Goal: Task Accomplishment & Management: Use online tool/utility

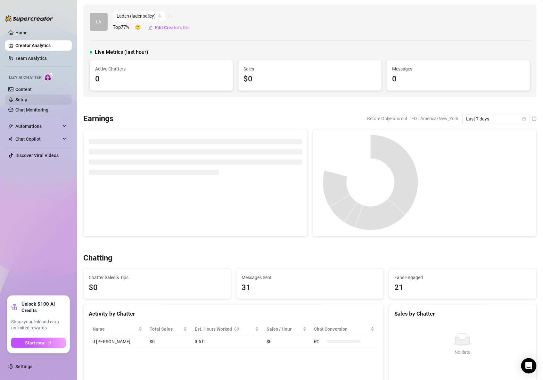
click at [19, 100] on link "Setup" at bounding box center [21, 99] width 12 height 5
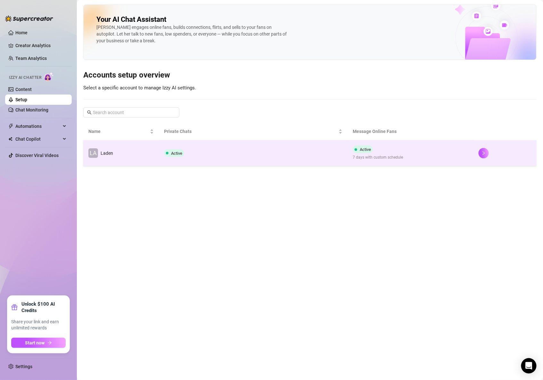
click at [155, 149] on td "LA Laden" at bounding box center [121, 153] width 76 height 26
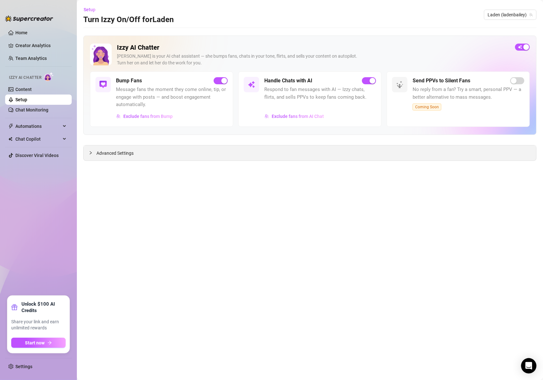
click at [128, 151] on span "Advanced Settings" at bounding box center [114, 153] width 37 height 7
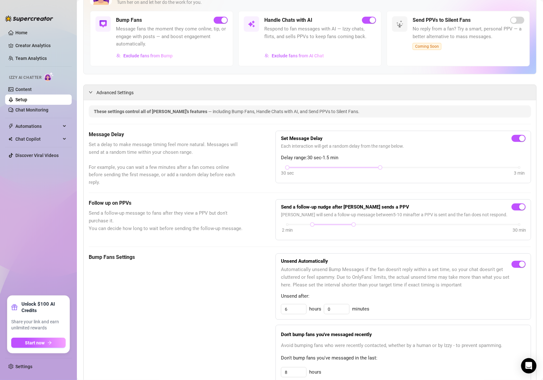
scroll to position [137, 0]
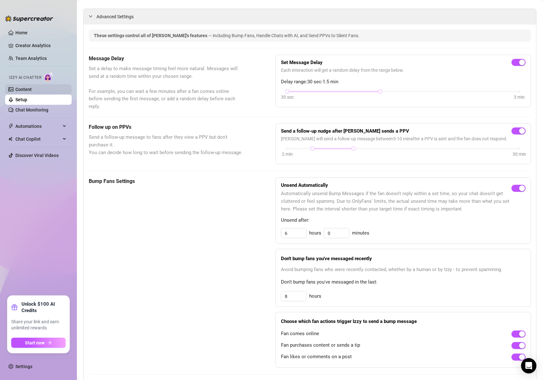
click at [26, 87] on link "Content" at bounding box center [23, 89] width 16 height 5
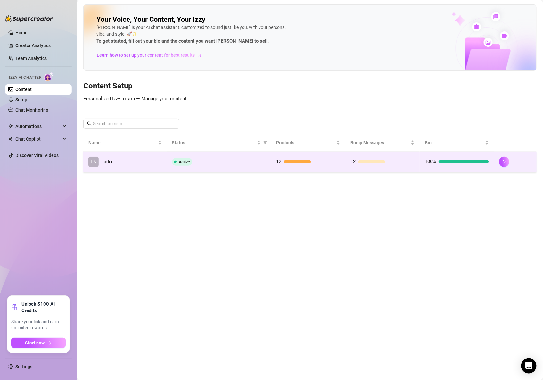
click at [146, 161] on td "LA Laden" at bounding box center [125, 162] width 84 height 21
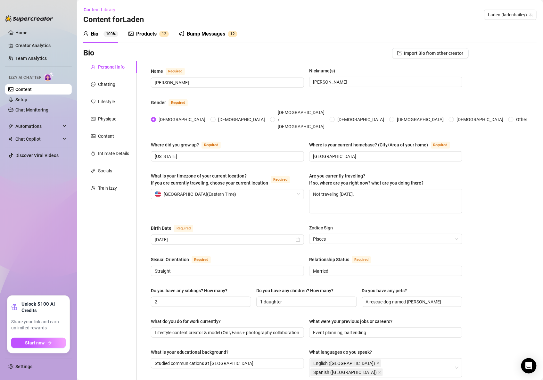
click at [150, 34] on div "Products" at bounding box center [146, 34] width 21 height 8
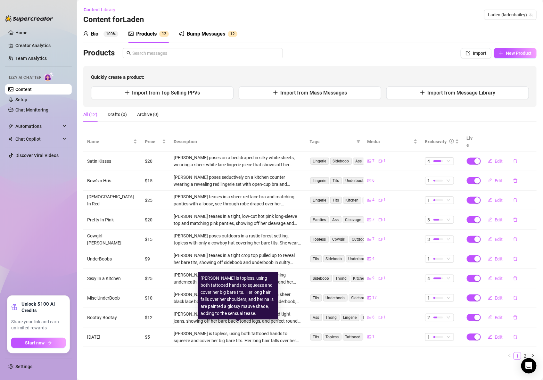
click at [213, 332] on div "[PERSON_NAME] is topless, using both tattooed hands to squeeze and cover her bi…" at bounding box center [238, 337] width 129 height 14
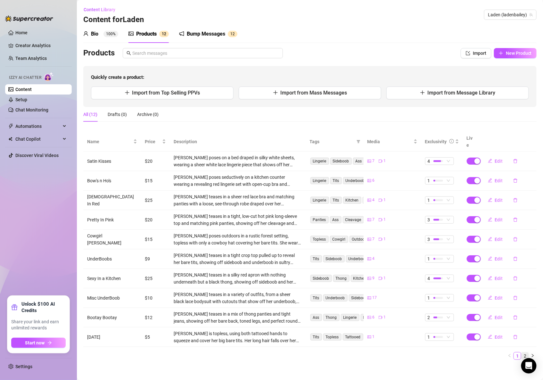
click at [525, 353] on link "2" at bounding box center [525, 356] width 7 height 7
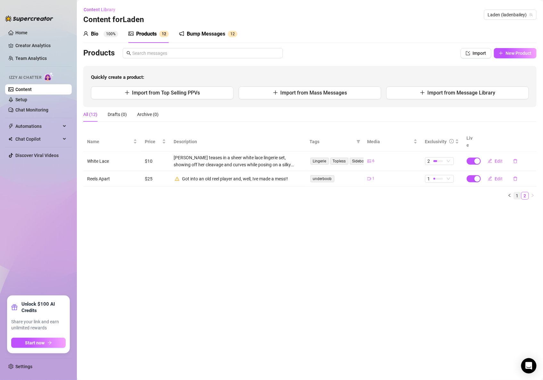
click at [518, 192] on link "1" at bounding box center [517, 195] width 7 height 7
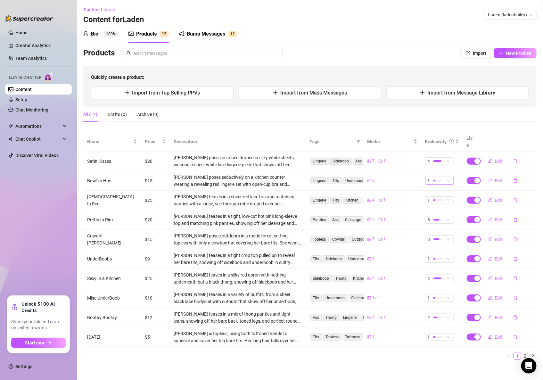
click at [444, 177] on div "1" at bounding box center [436, 180] width 17 height 7
click at [482, 205] on div at bounding box center [482, 206] width 8 height 2
click at [440, 199] on div at bounding box center [439, 200] width 10 height 2
click at [448, 236] on span "4" at bounding box center [451, 235] width 42 height 7
click at [528, 353] on link "2" at bounding box center [525, 356] width 7 height 7
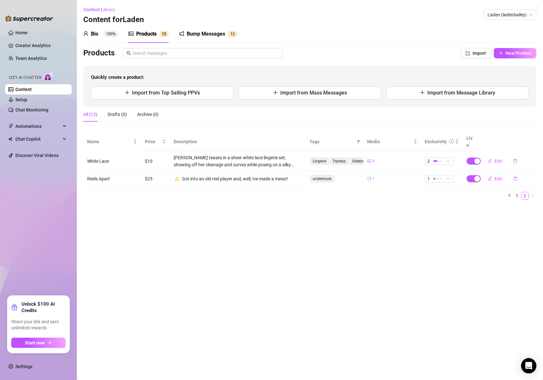
click at [207, 33] on div "Bump Messages" at bounding box center [206, 34] width 38 height 8
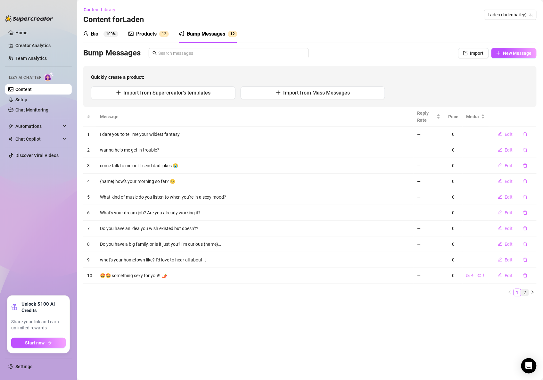
click at [528, 292] on link "2" at bounding box center [525, 292] width 7 height 7
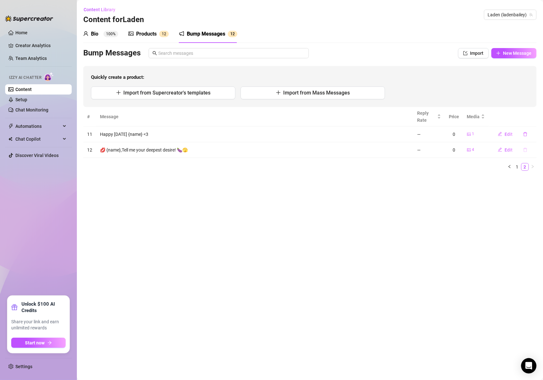
click at [522, 151] on button "button" at bounding box center [525, 150] width 15 height 10
click at [534, 135] on span "Yes" at bounding box center [533, 132] width 8 height 5
click at [512, 152] on button "button" at bounding box center [510, 151] width 8 height 8
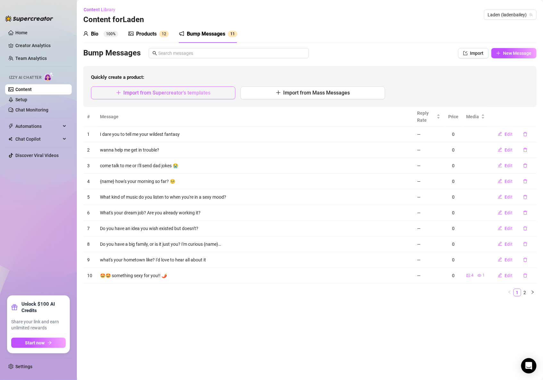
click at [205, 94] on span "Import from Supercreator's templates" at bounding box center [167, 93] width 87 height 6
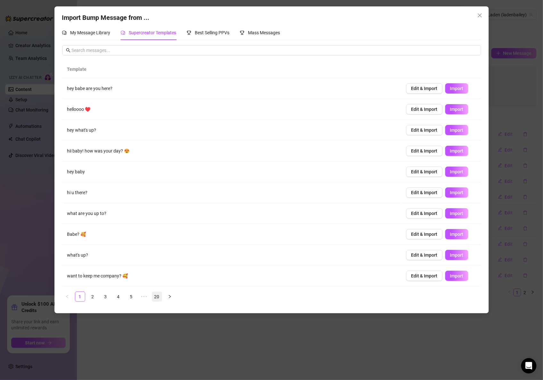
click at [159, 299] on link "20" at bounding box center [157, 297] width 10 height 10
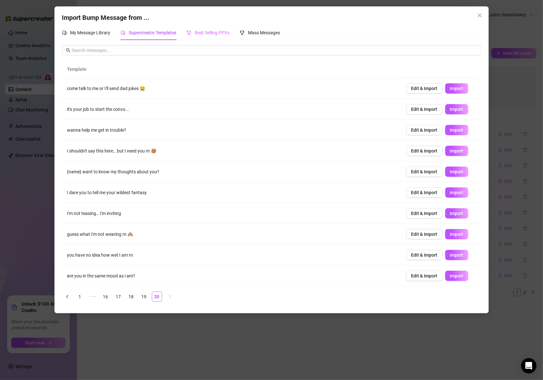
click at [207, 27] on div "Best Selling PPVs" at bounding box center [208, 32] width 43 height 15
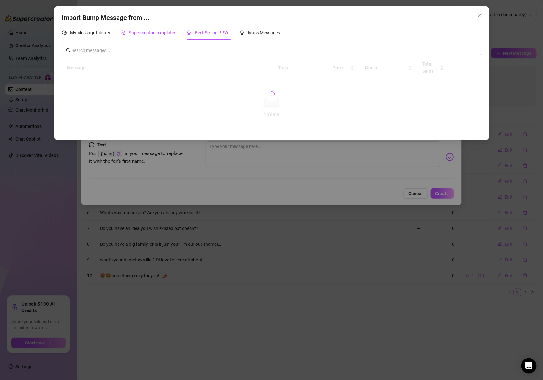
click at [163, 33] on span "Supercreator Templates" at bounding box center [152, 32] width 47 height 5
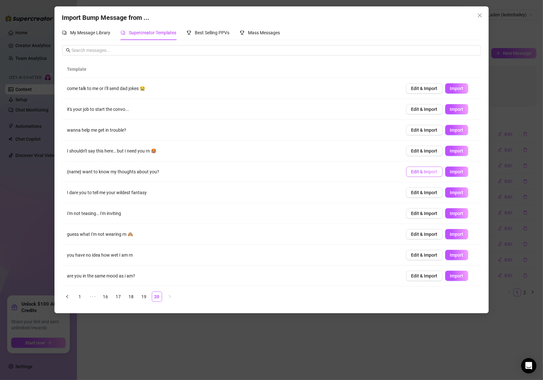
click at [429, 173] on span "Edit & Import" at bounding box center [425, 171] width 26 height 5
type textarea "{name} want to know my thoughts about you?"
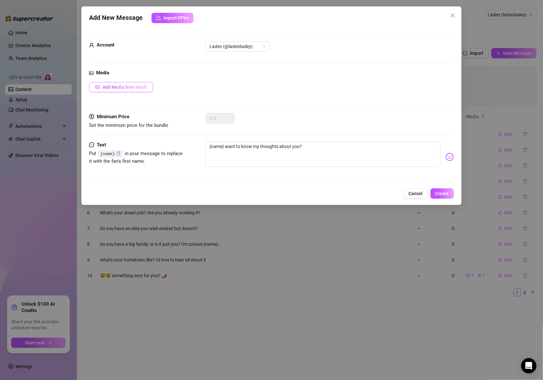
click at [141, 89] on span "Add Media from Vault" at bounding box center [125, 87] width 44 height 5
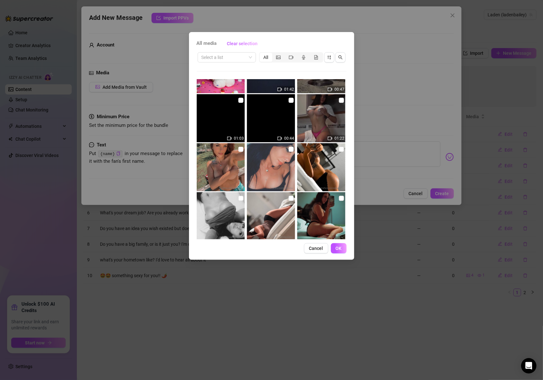
scroll to position [241, 0]
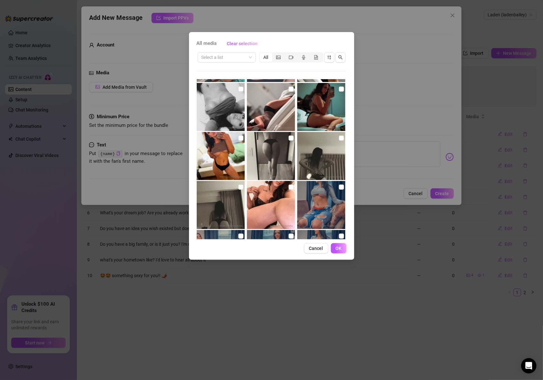
click at [224, 152] on img at bounding box center [221, 156] width 48 height 48
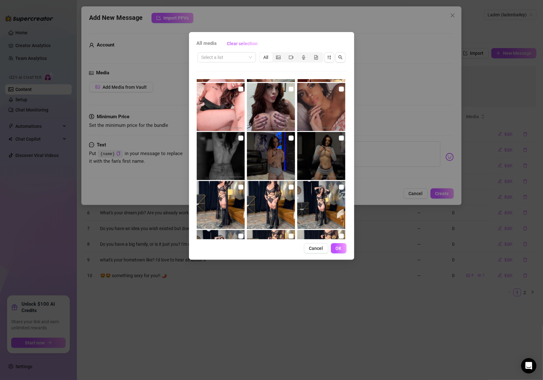
scroll to position [1003, 0]
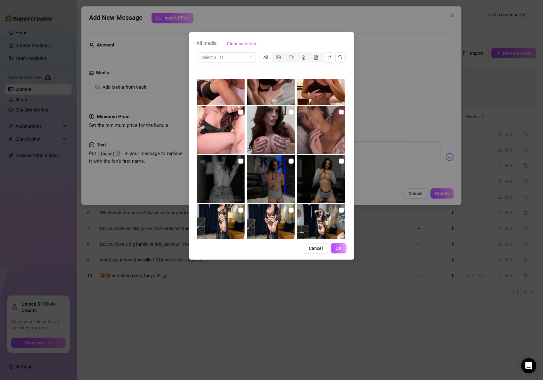
click at [339, 110] on input "checkbox" at bounding box center [341, 112] width 5 height 5
checkbox input "true"
click at [341, 247] on span "OK" at bounding box center [339, 248] width 6 height 5
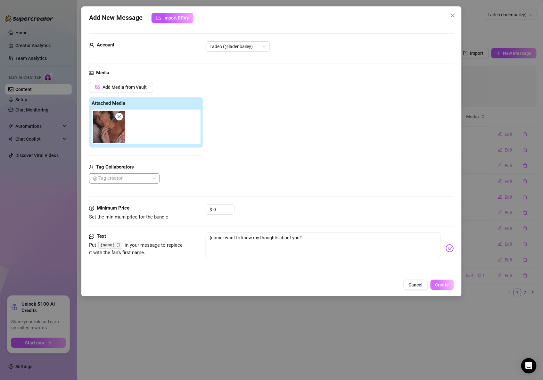
click at [448, 287] on span "Create" at bounding box center [443, 284] width 14 height 5
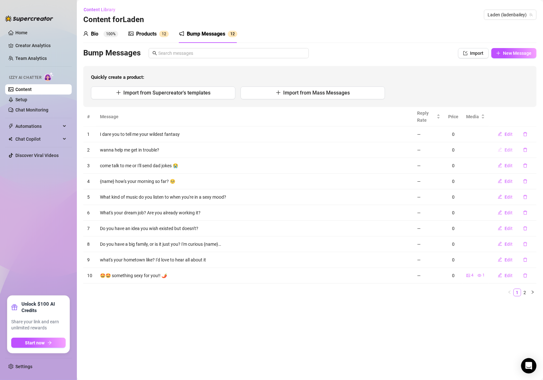
click at [502, 150] on icon "edit" at bounding box center [500, 149] width 4 height 4
type textarea "wanna help me get in trouble?"
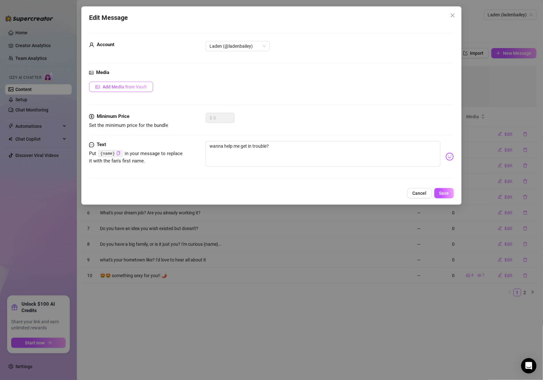
click at [134, 86] on span "Add Media from Vault" at bounding box center [125, 86] width 44 height 5
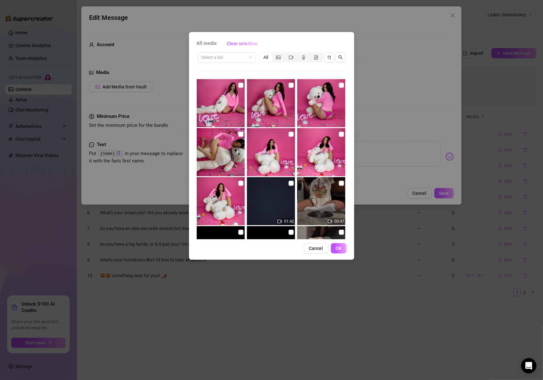
scroll to position [5, 0]
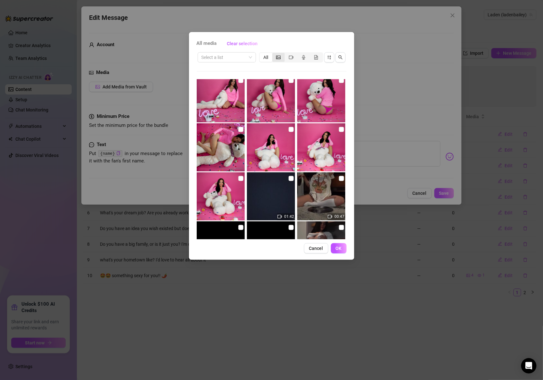
click at [277, 59] on icon "picture" at bounding box center [278, 57] width 4 height 4
click at [274, 54] on input "segmented control" at bounding box center [274, 54] width 0 height 0
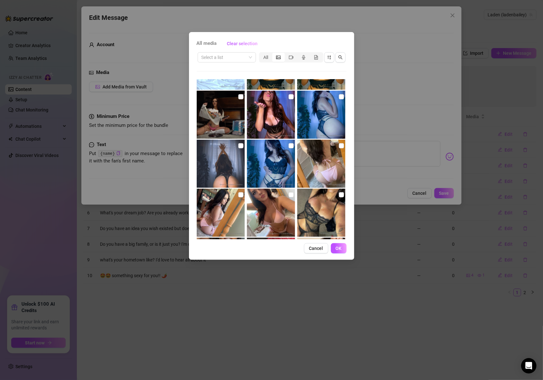
scroll to position [1603, 0]
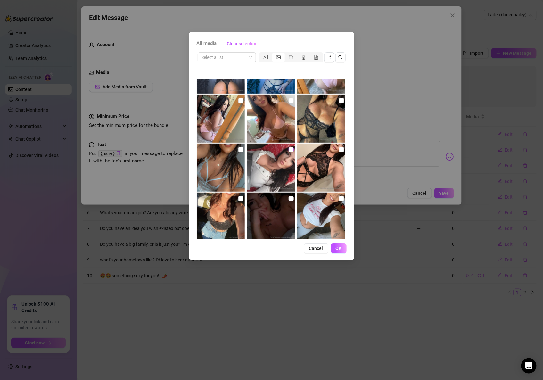
click at [289, 150] on input "checkbox" at bounding box center [291, 149] width 5 height 5
checkbox input "true"
click at [337, 248] on span "OK" at bounding box center [339, 248] width 6 height 5
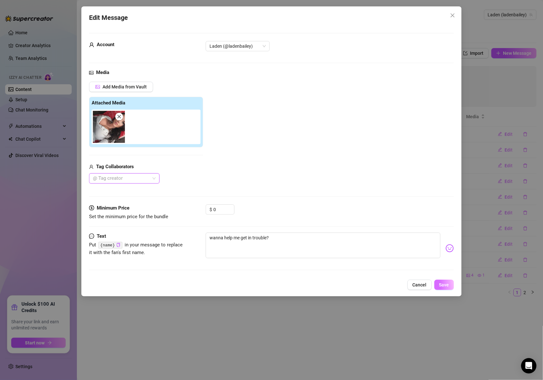
click at [440, 284] on span "Save" at bounding box center [444, 284] width 10 height 5
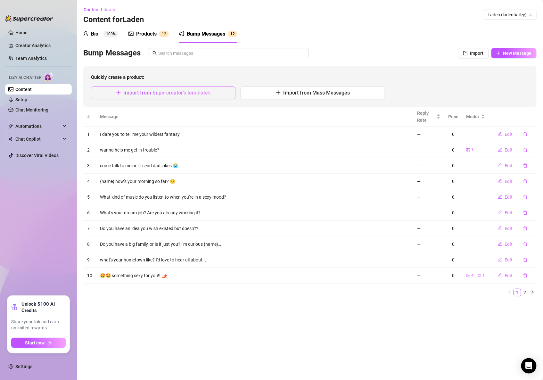
click at [186, 92] on span "Import from Supercreator's templates" at bounding box center [167, 93] width 87 height 6
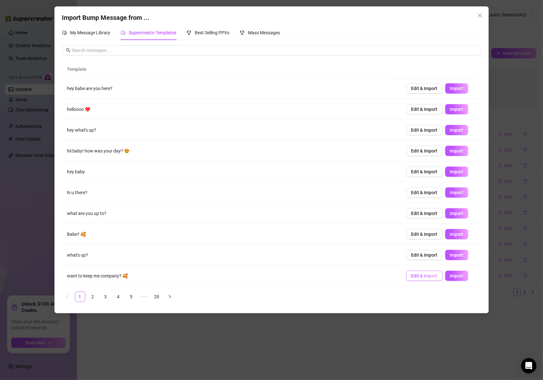
click at [421, 277] on span "Edit & Import" at bounding box center [425, 275] width 26 height 5
type textarea "want to keep me company? 🥰"
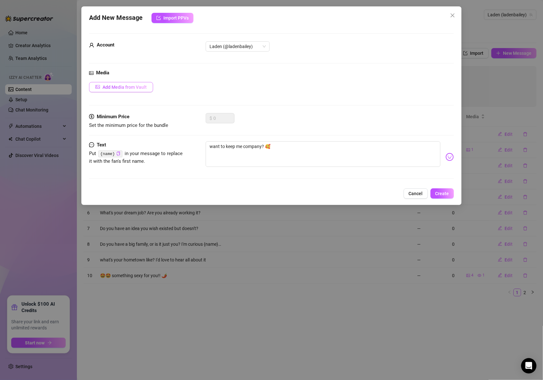
click at [131, 90] on button "Add Media from Vault" at bounding box center [121, 87] width 64 height 10
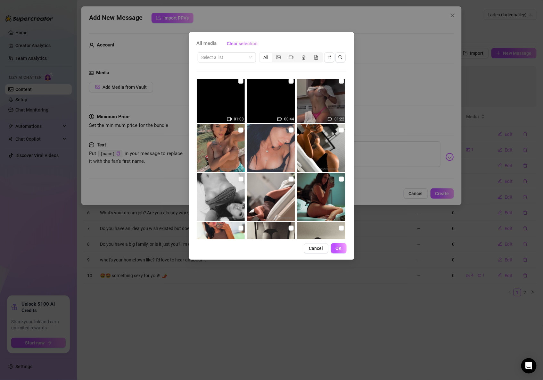
scroll to position [199, 0]
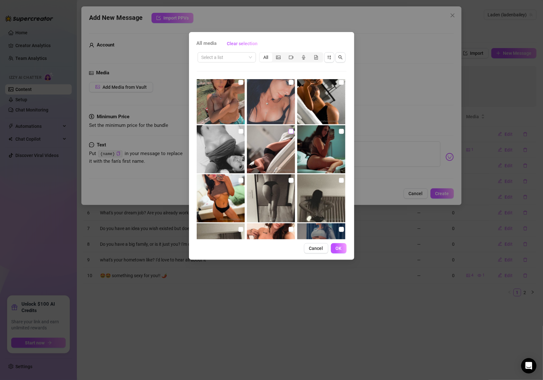
click at [290, 131] on input "checkbox" at bounding box center [291, 131] width 5 height 5
checkbox input "true"
click at [336, 248] on span "OK" at bounding box center [339, 248] width 6 height 5
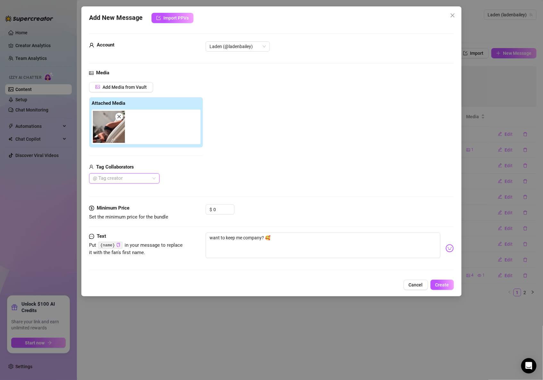
click at [109, 130] on img at bounding box center [109, 127] width 32 height 32
click at [443, 285] on span "Create" at bounding box center [443, 284] width 14 height 5
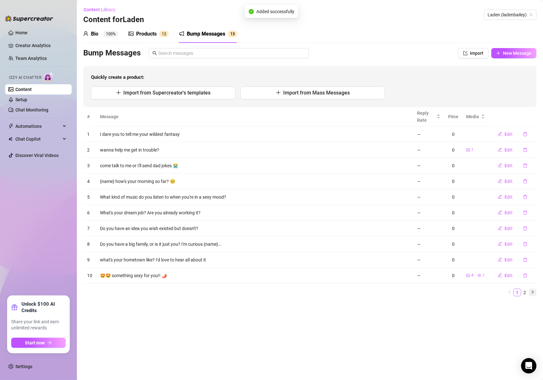
click at [531, 293] on icon "right" at bounding box center [533, 292] width 4 height 4
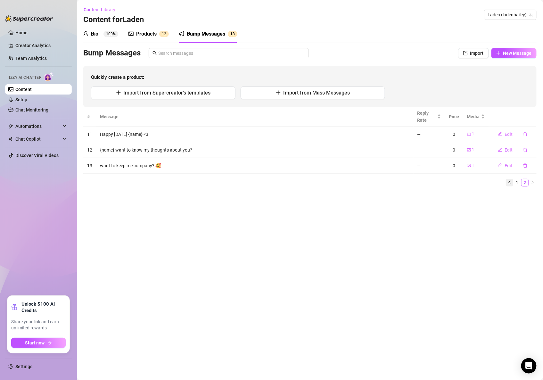
click at [511, 184] on icon "left" at bounding box center [510, 182] width 4 height 4
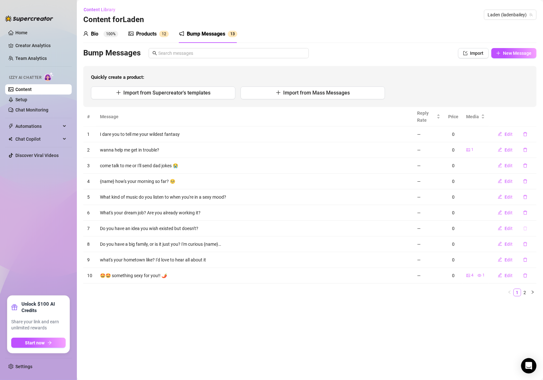
click at [525, 230] on icon "delete" at bounding box center [525, 228] width 4 height 4
click at [535, 214] on span "Yes" at bounding box center [533, 211] width 8 height 5
click at [500, 182] on icon "edit" at bounding box center [500, 181] width 4 height 4
type textarea "{name} how's your morning so far? 🥺"
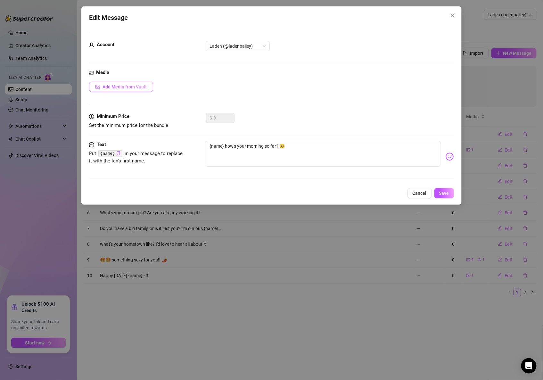
click at [137, 86] on span "Add Media from Vault" at bounding box center [125, 86] width 44 height 5
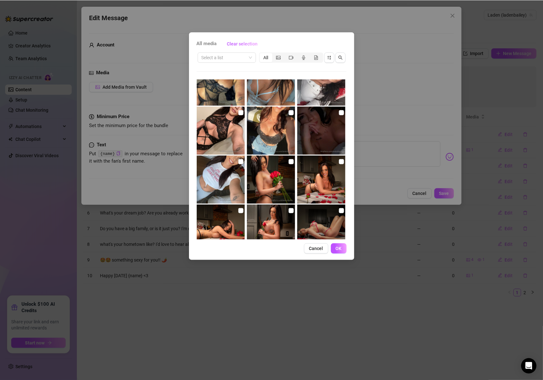
scroll to position [1811, 0]
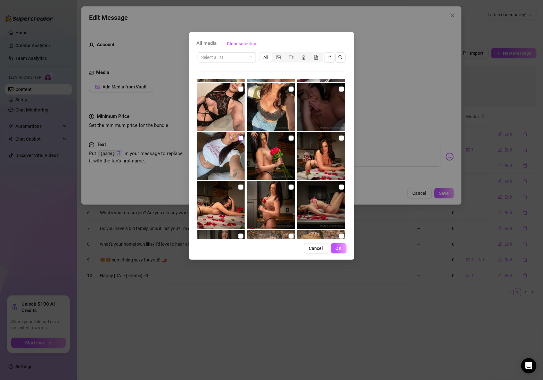
click at [238, 139] on input "checkbox" at bounding box center [240, 138] width 5 height 5
checkbox input "true"
click at [340, 247] on span "OK" at bounding box center [339, 248] width 6 height 5
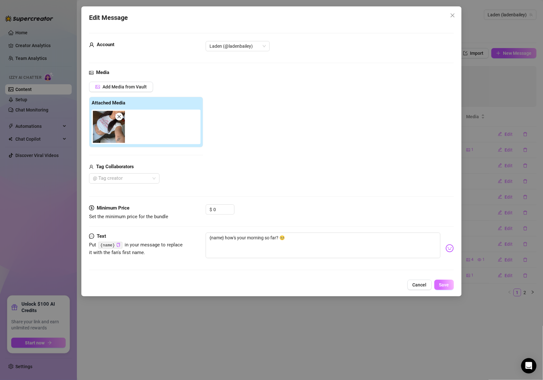
click at [442, 287] on span "Save" at bounding box center [444, 284] width 10 height 5
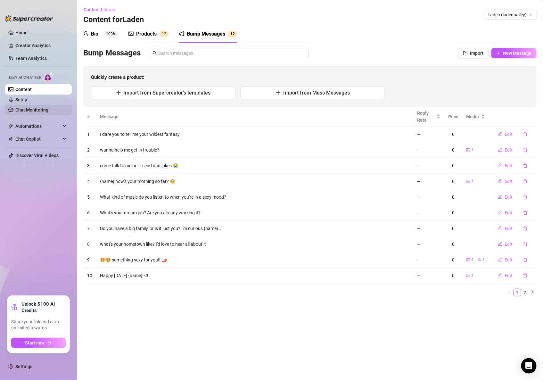
click at [40, 107] on link "Chat Monitoring" at bounding box center [31, 109] width 33 height 5
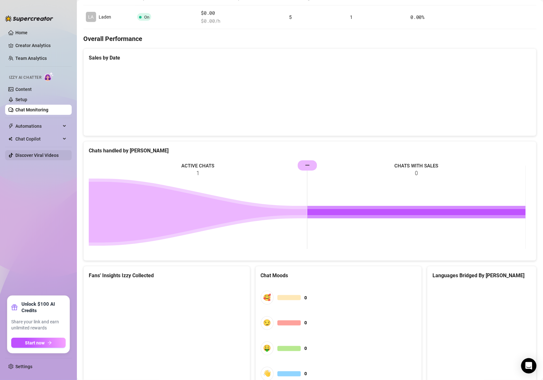
scroll to position [166, 0]
